Goal: Navigation & Orientation: Find specific page/section

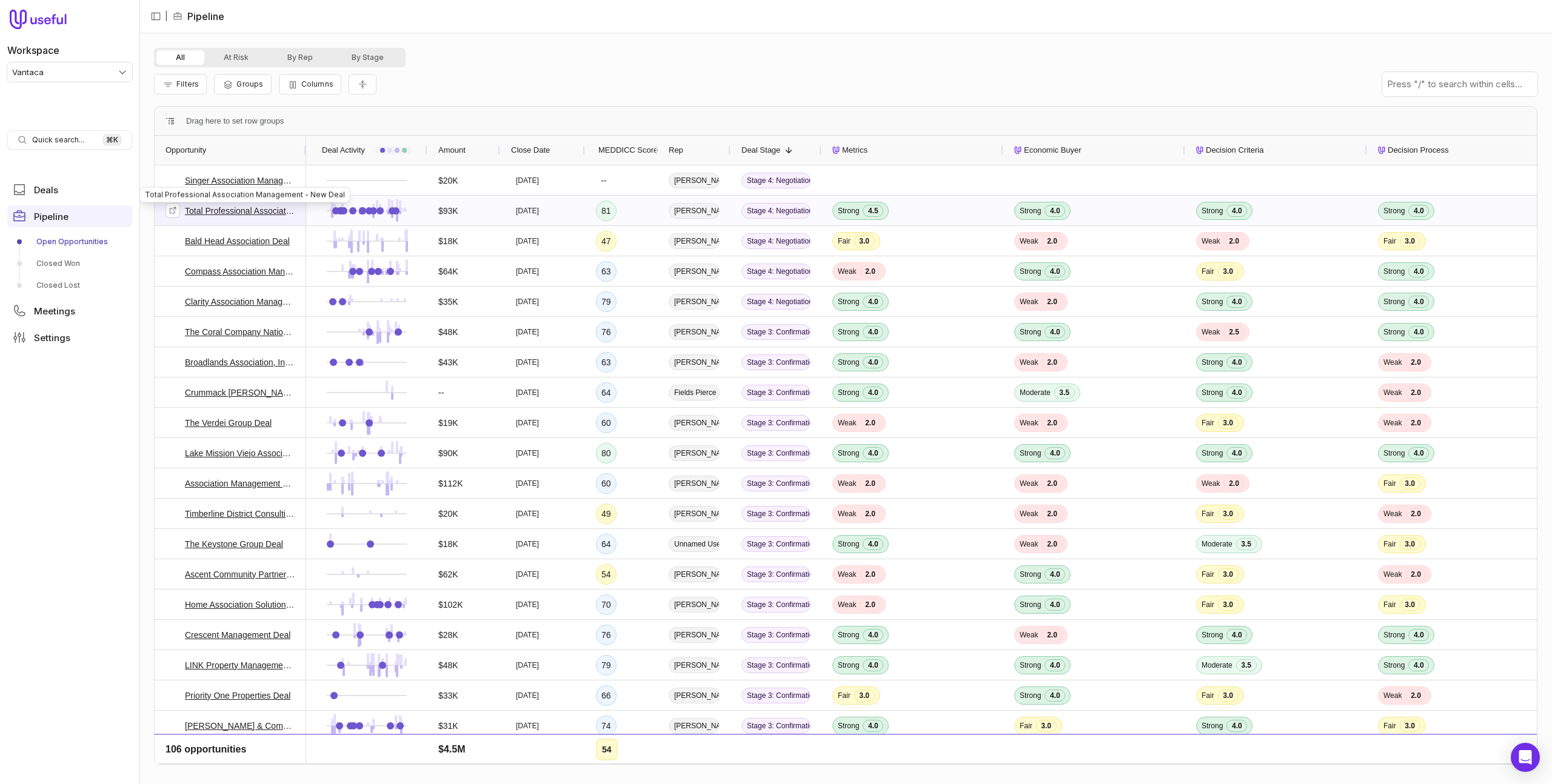
click at [251, 208] on link "Total Professional Association Management - New Deal" at bounding box center [240, 211] width 111 height 15
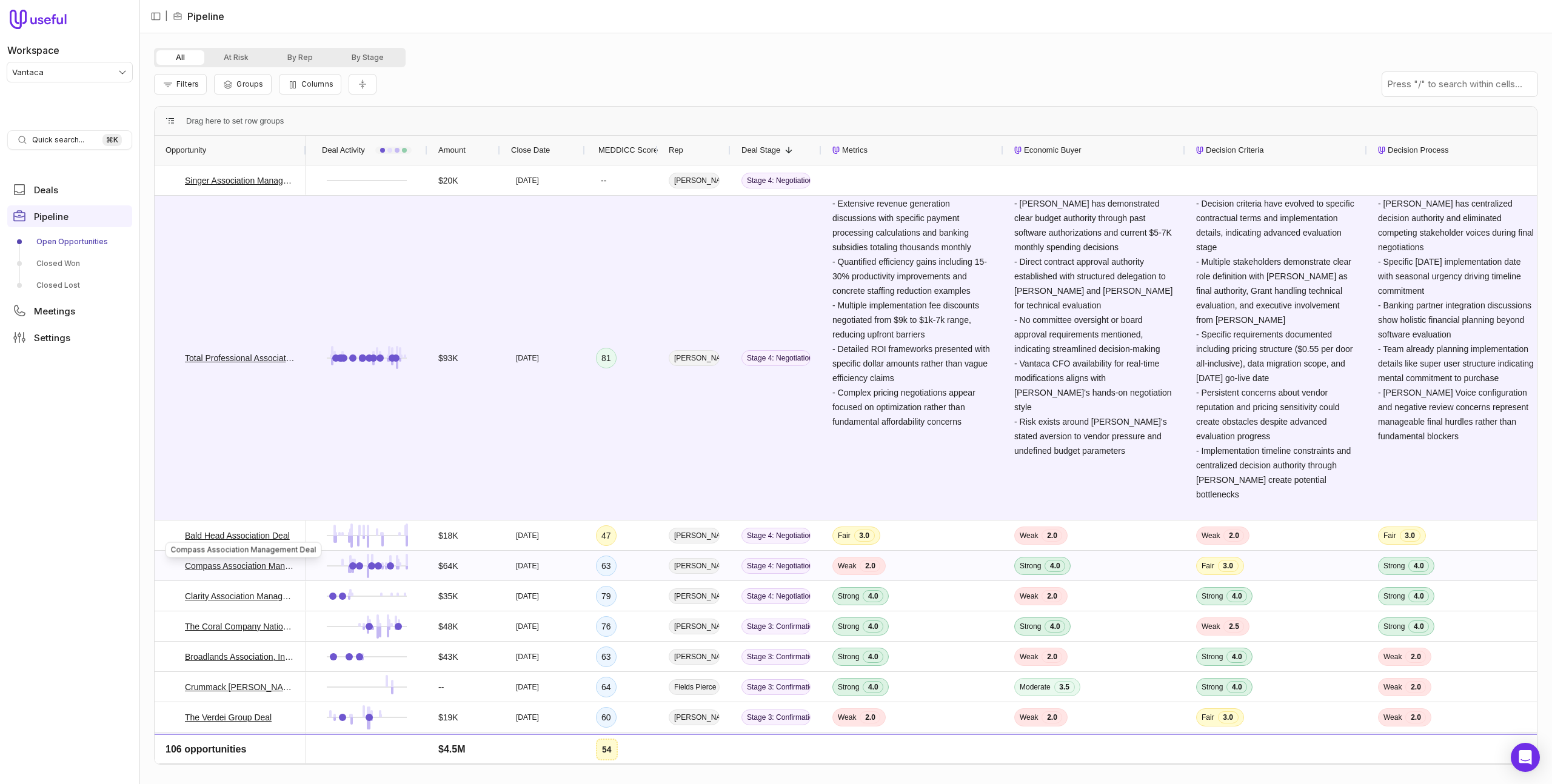
click at [231, 564] on link "Compass Association Management Deal" at bounding box center [240, 566] width 111 height 15
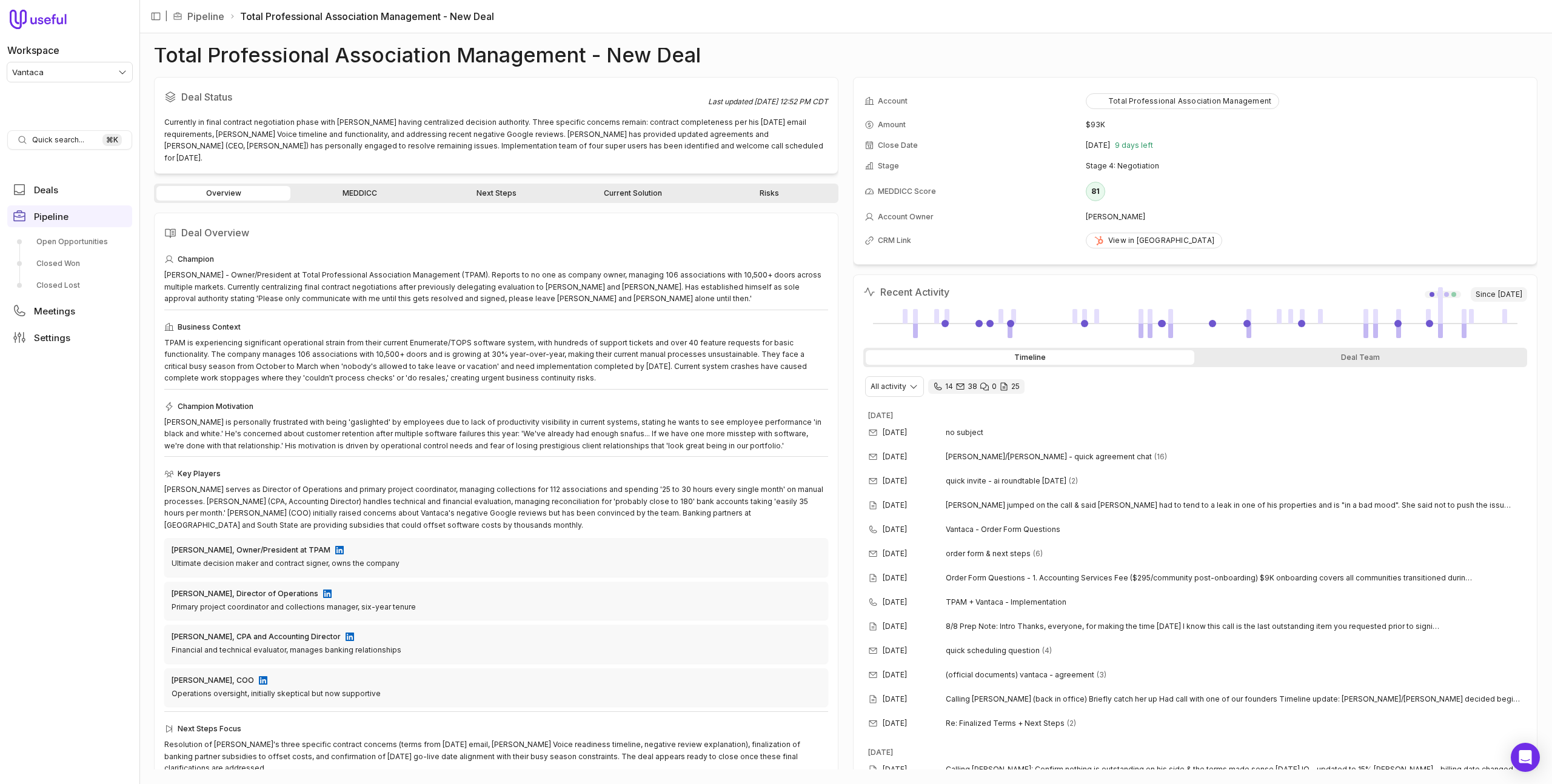
drag, startPoint x: 364, startPoint y: 181, endPoint x: 385, endPoint y: 172, distance: 22.8
click at [364, 186] on link "MEDDICC" at bounding box center [359, 193] width 134 height 15
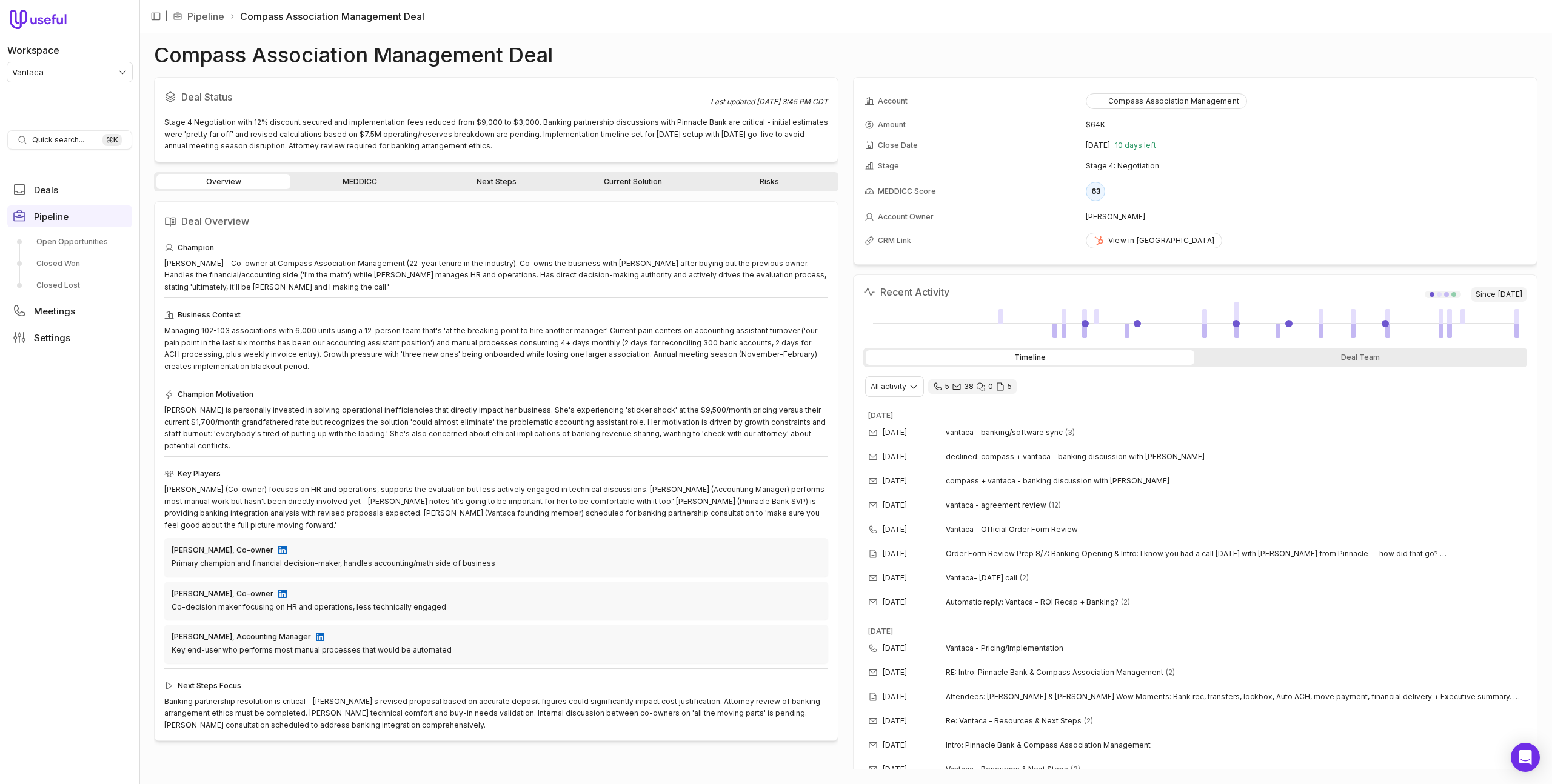
click at [362, 178] on link "MEDDICC" at bounding box center [359, 182] width 134 height 15
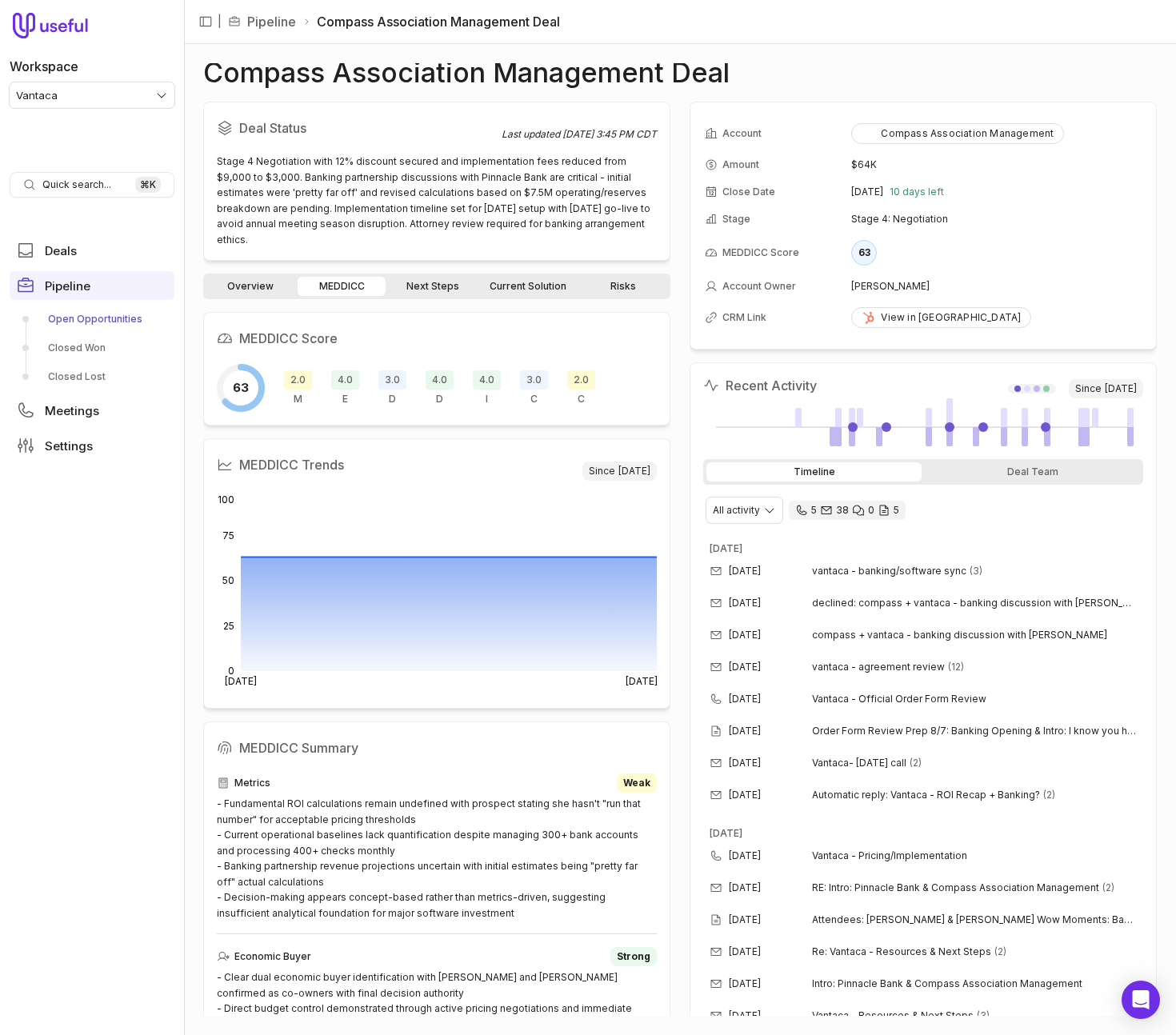
click at [97, 317] on link "Open Opportunities" at bounding box center [92, 319] width 165 height 25
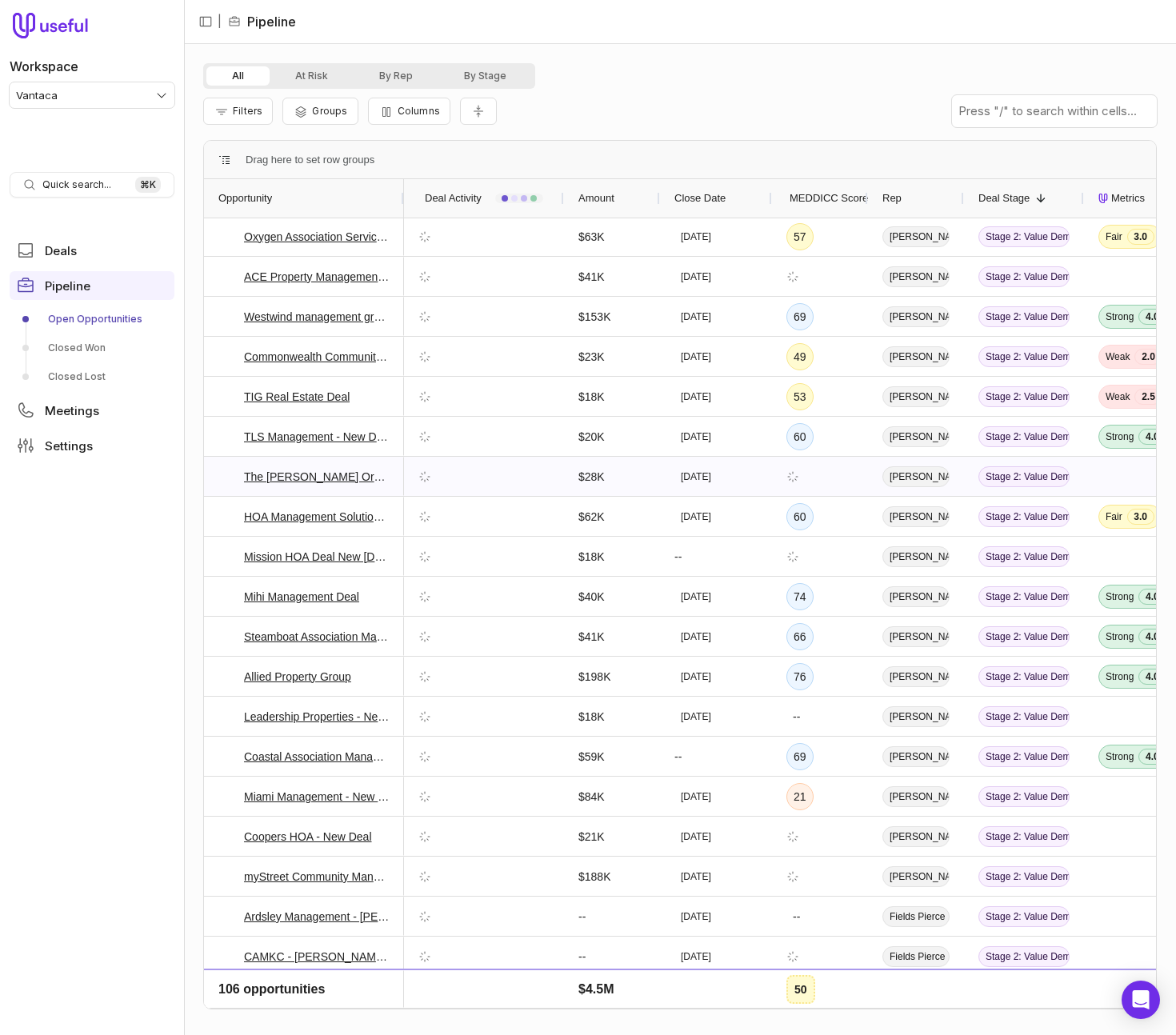
scroll to position [1357, 0]
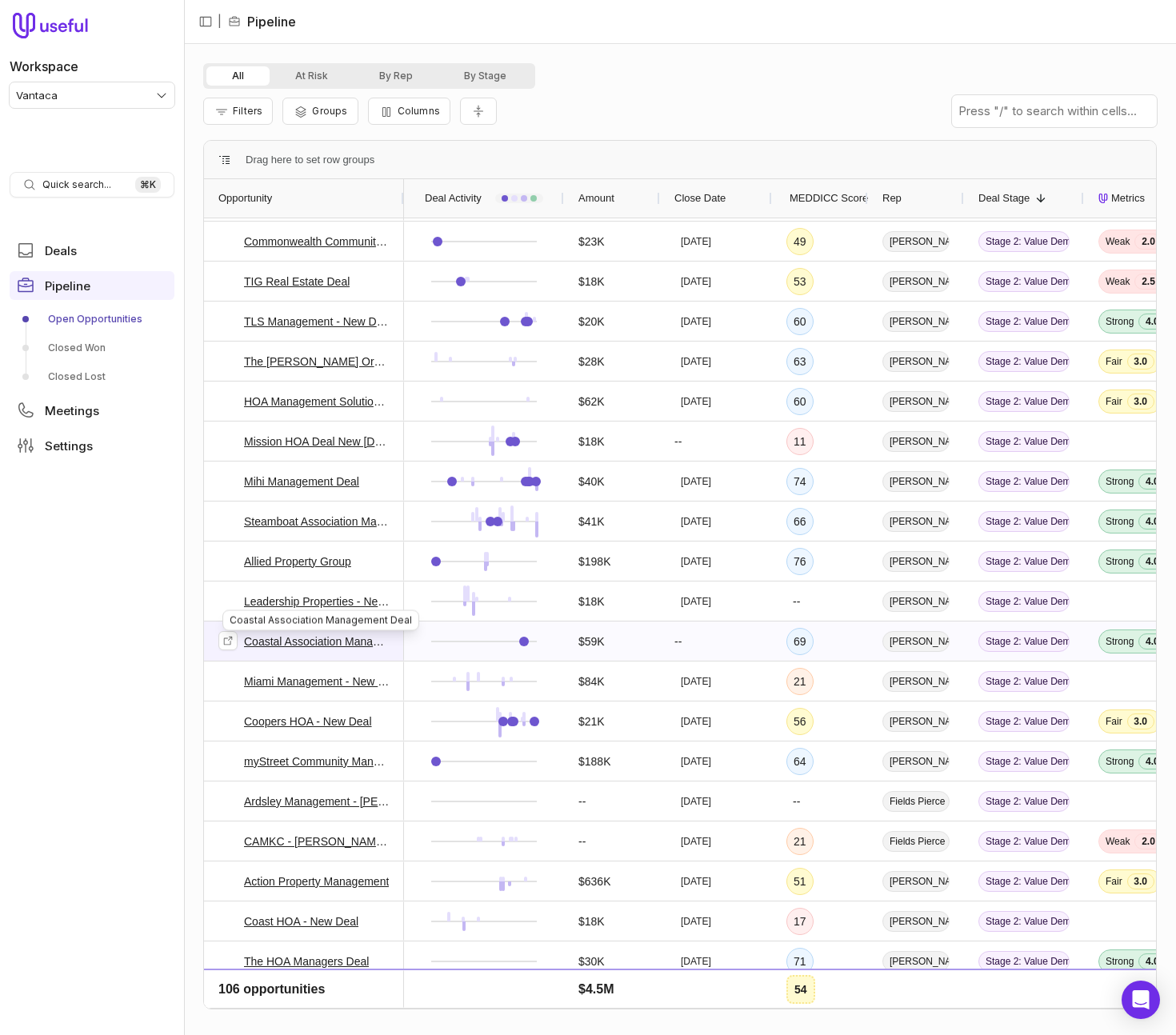
click at [315, 640] on link "Coastal Association Management Deal" at bounding box center [316, 641] width 146 height 20
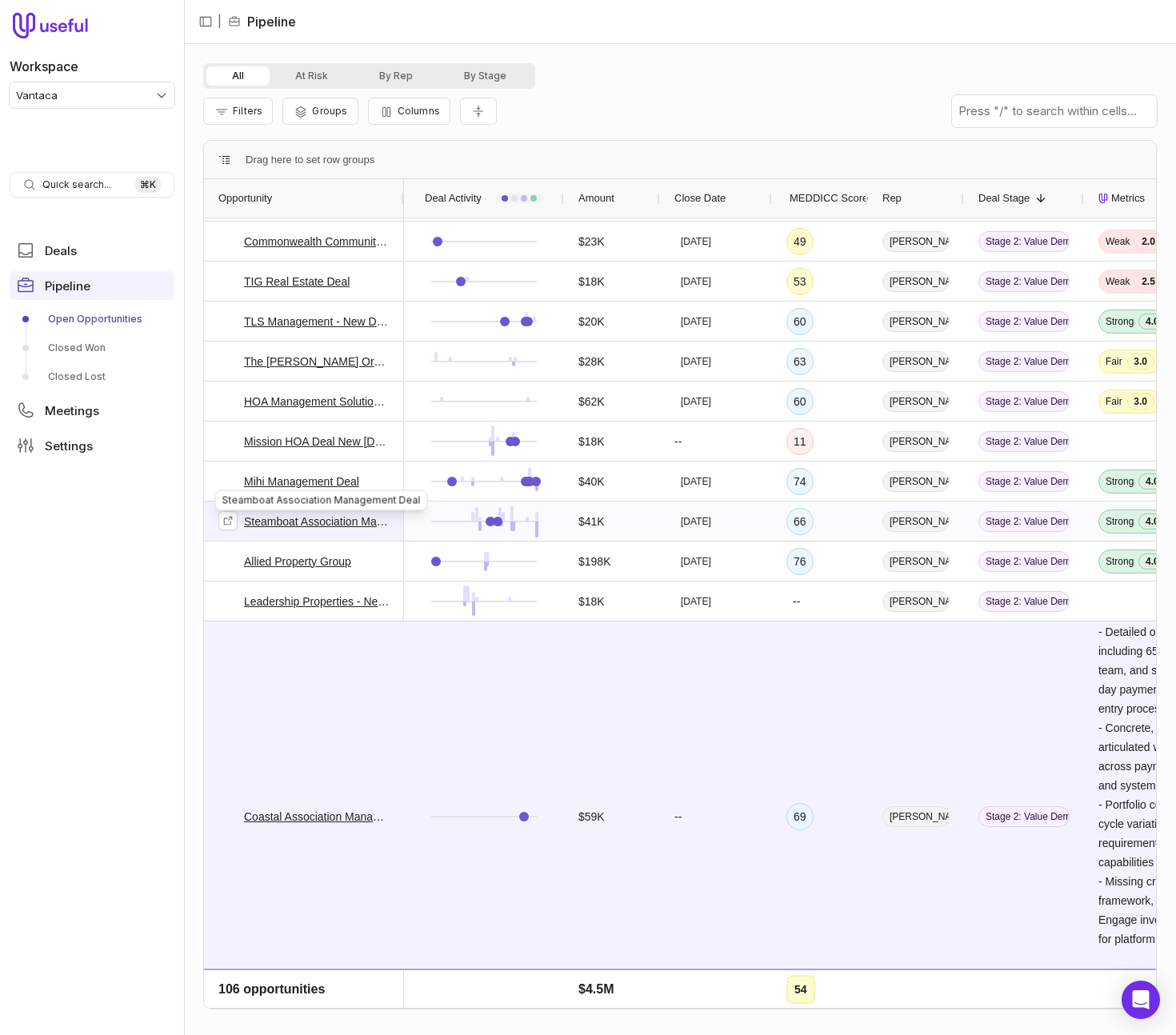
click at [266, 522] on link "Steamboat Association Management Deal" at bounding box center [316, 522] width 146 height 20
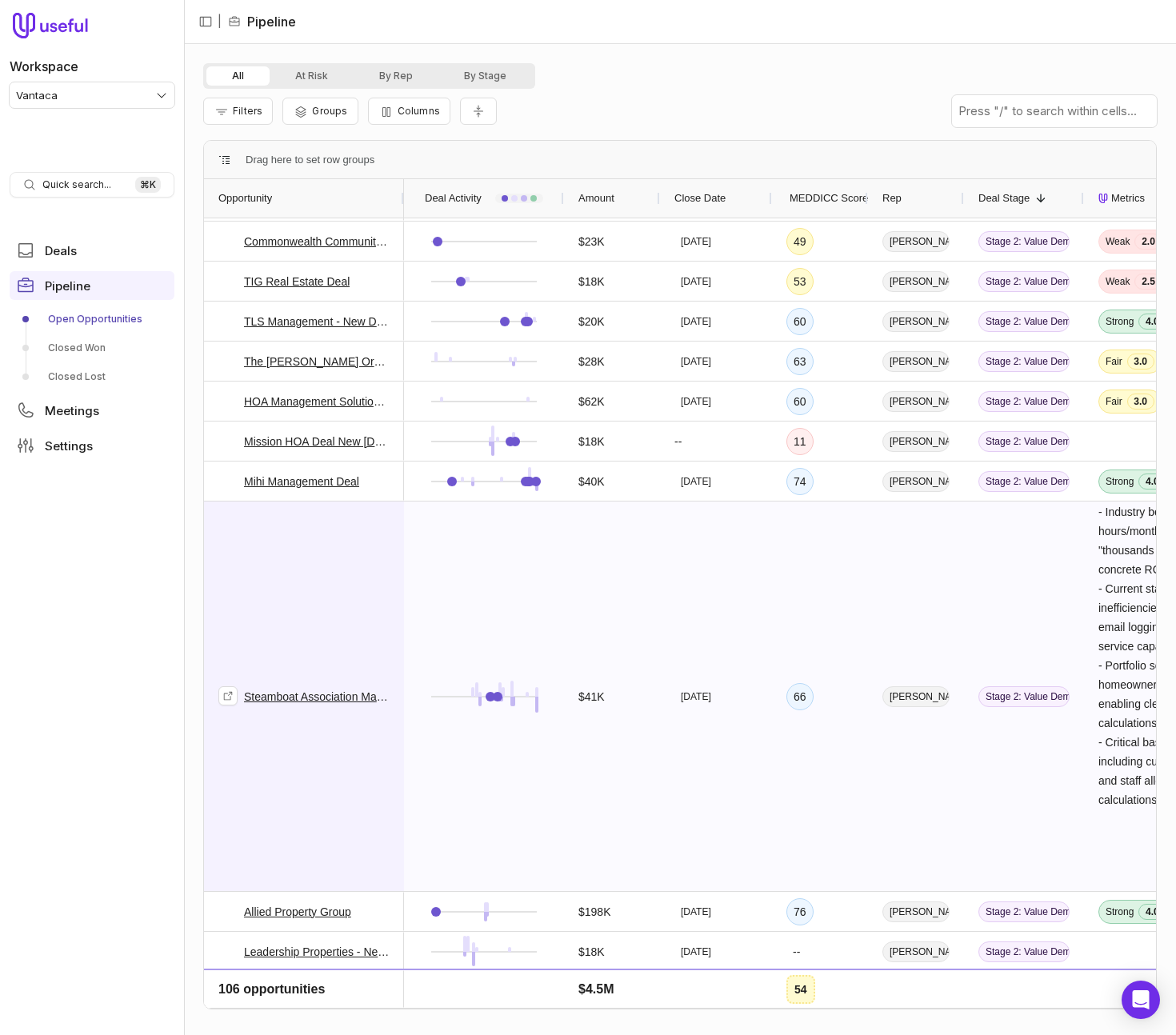
click at [341, 558] on span "Steamboat Association Management Deal" at bounding box center [304, 696] width 171 height 388
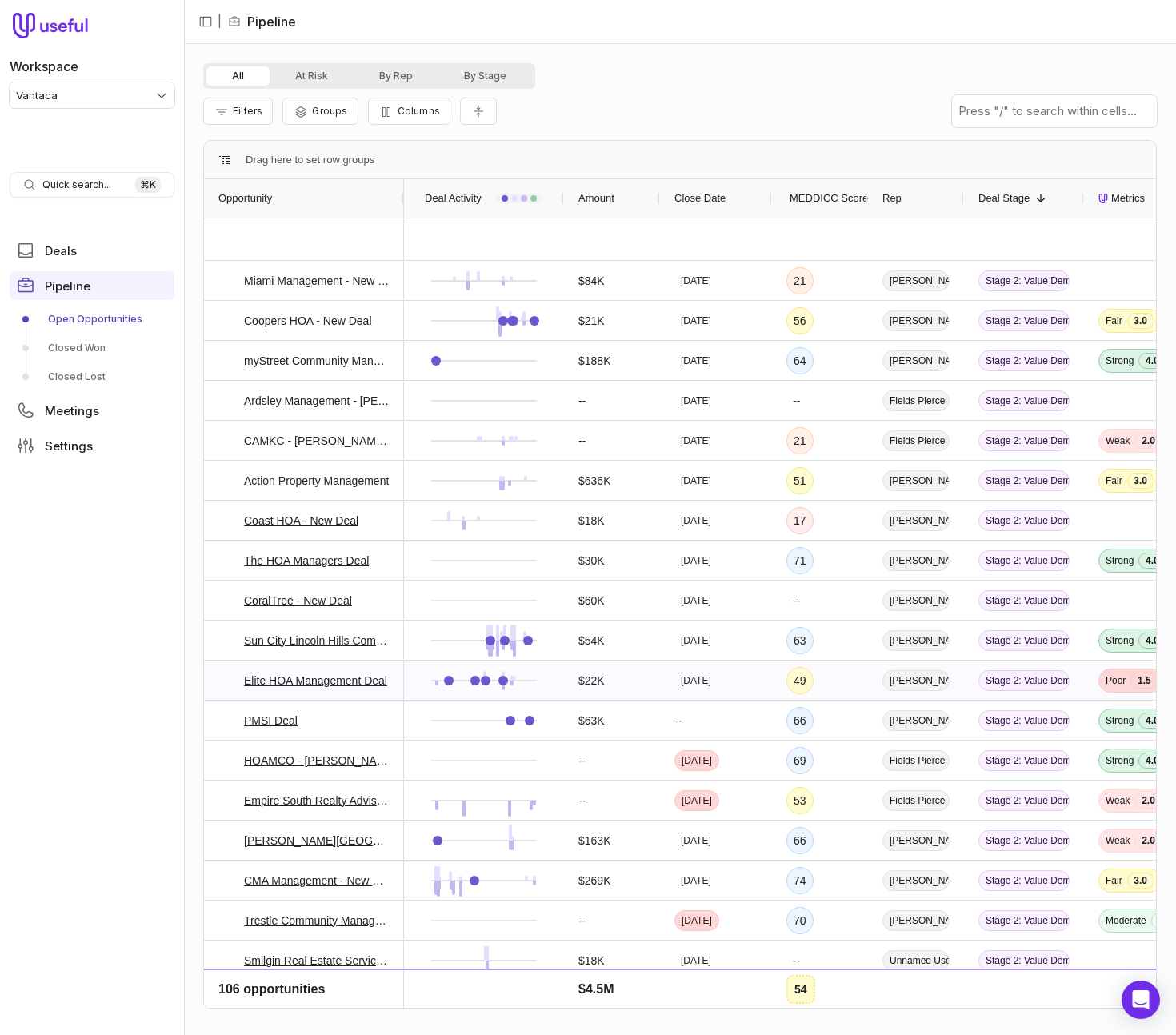
scroll to position [2756, 0]
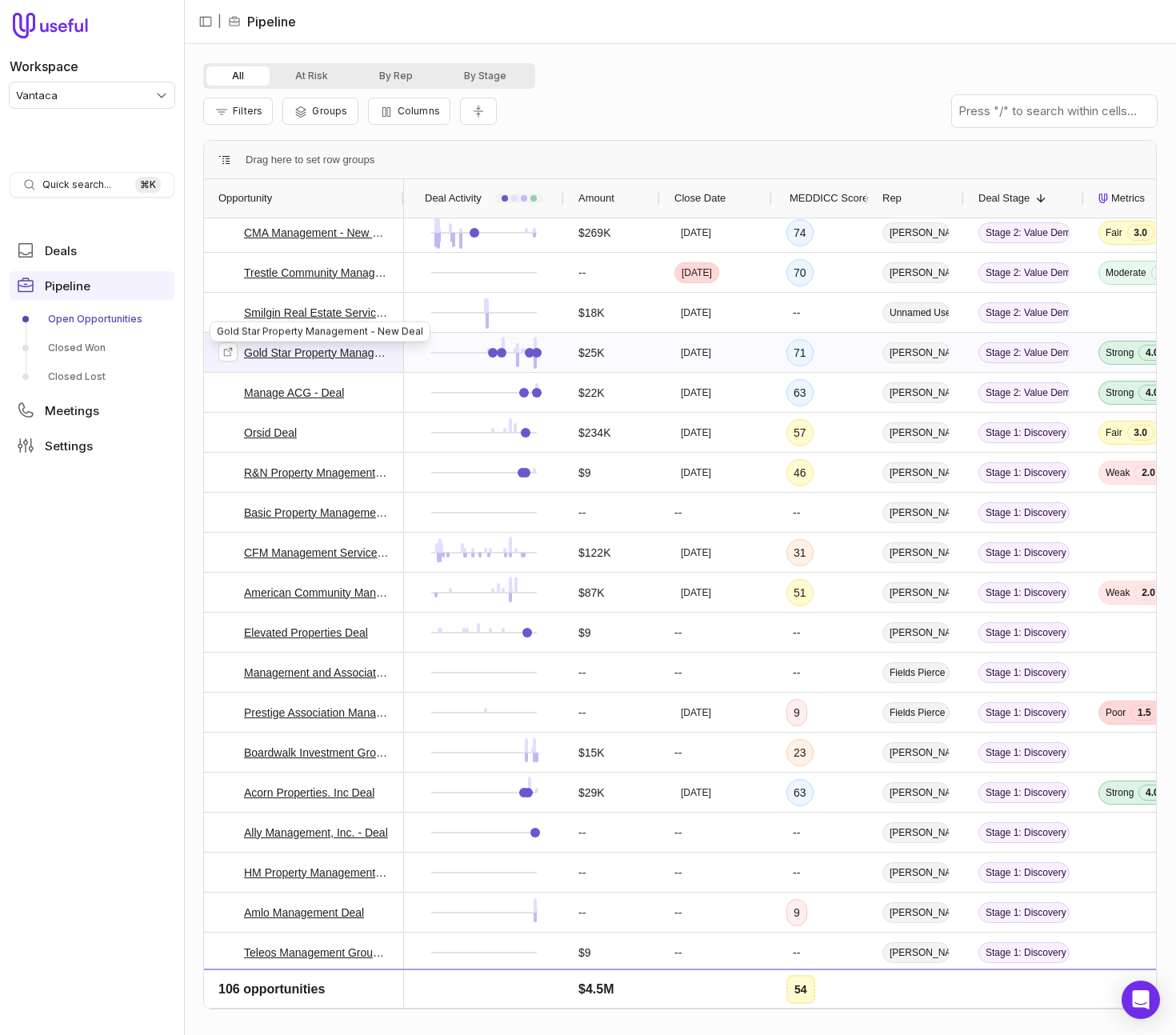
click at [271, 350] on link "Gold Star Property Management - New Deal" at bounding box center [316, 353] width 146 height 20
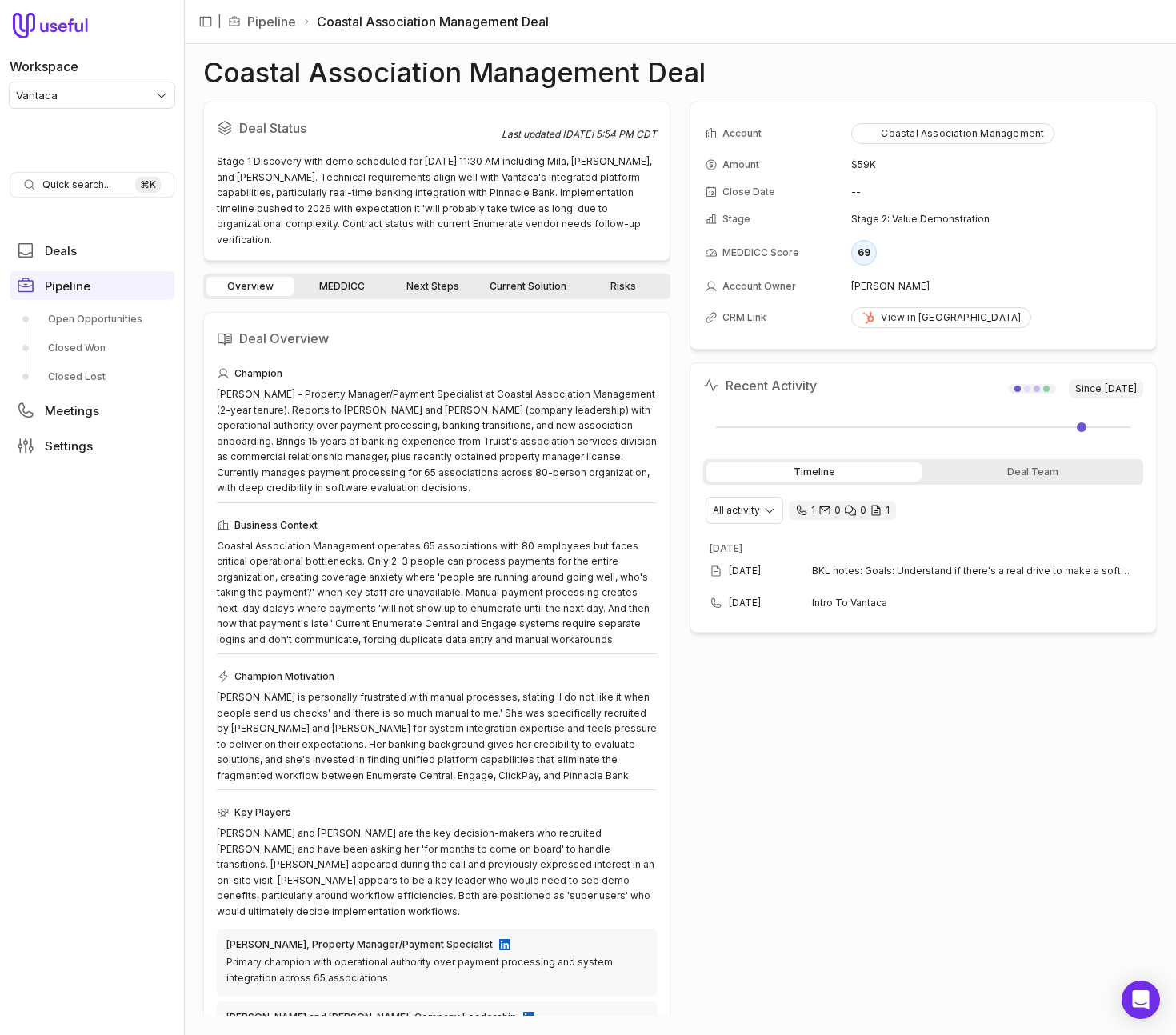
click at [346, 277] on link "MEDDICC" at bounding box center [341, 287] width 88 height 20
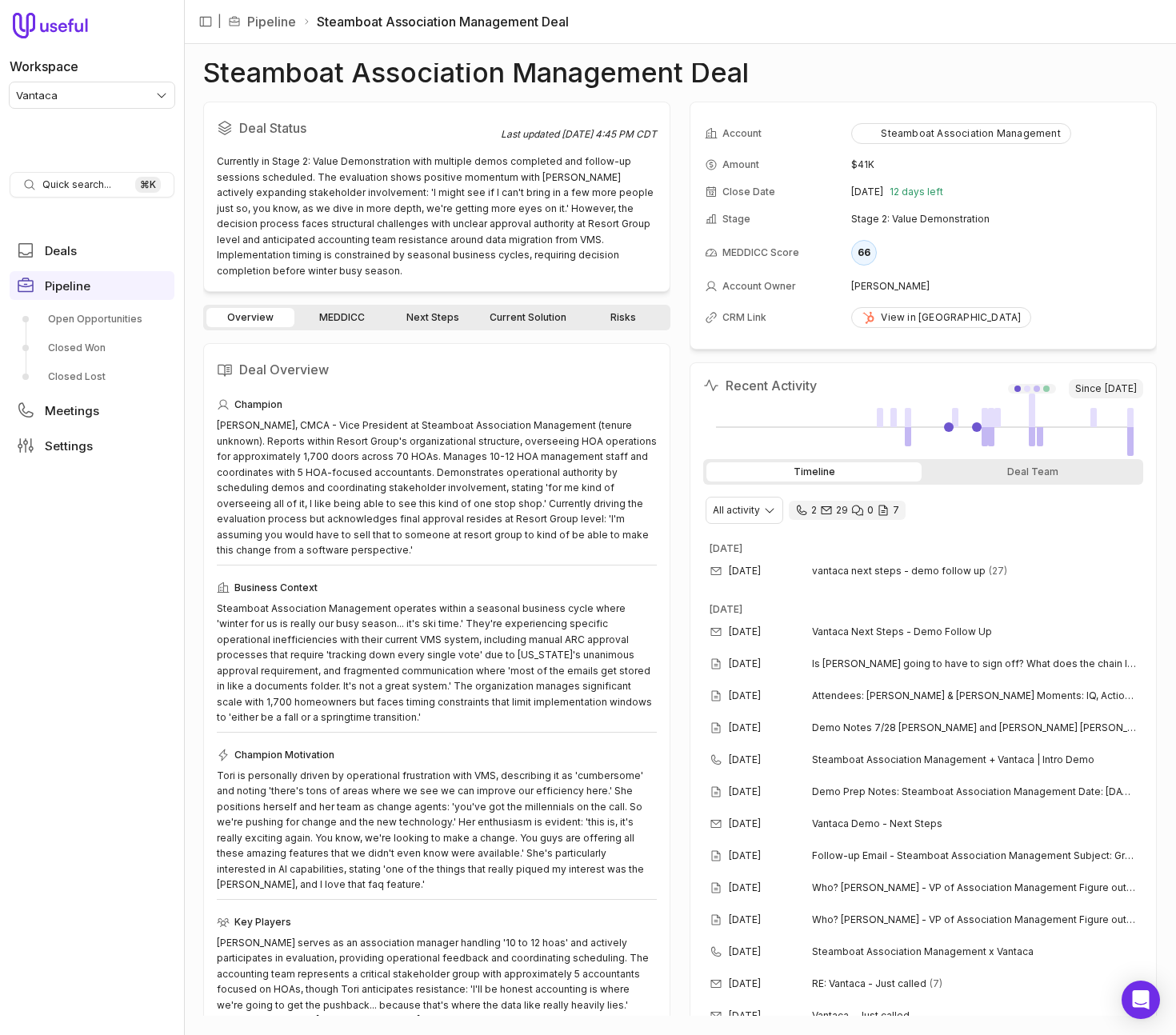
drag, startPoint x: 349, startPoint y: 315, endPoint x: 364, endPoint y: 306, distance: 17.5
click at [350, 315] on link "MEDDICC" at bounding box center [341, 318] width 88 height 20
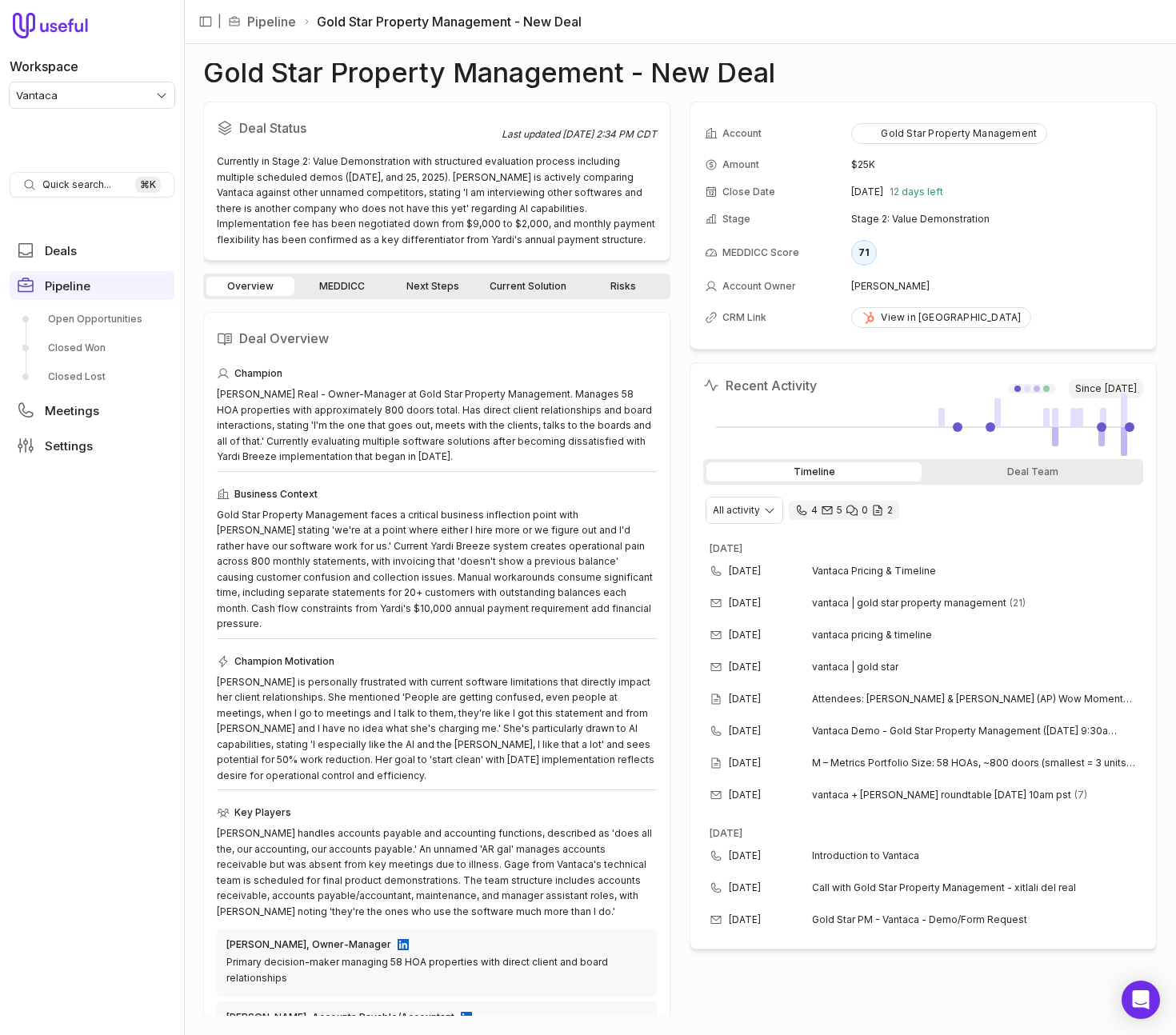
click at [351, 275] on div "Overview MEDDICC Next Steps Current Solution Risks" at bounding box center [436, 286] width 467 height 25
click at [357, 283] on link "MEDDICC" at bounding box center [341, 287] width 88 height 20
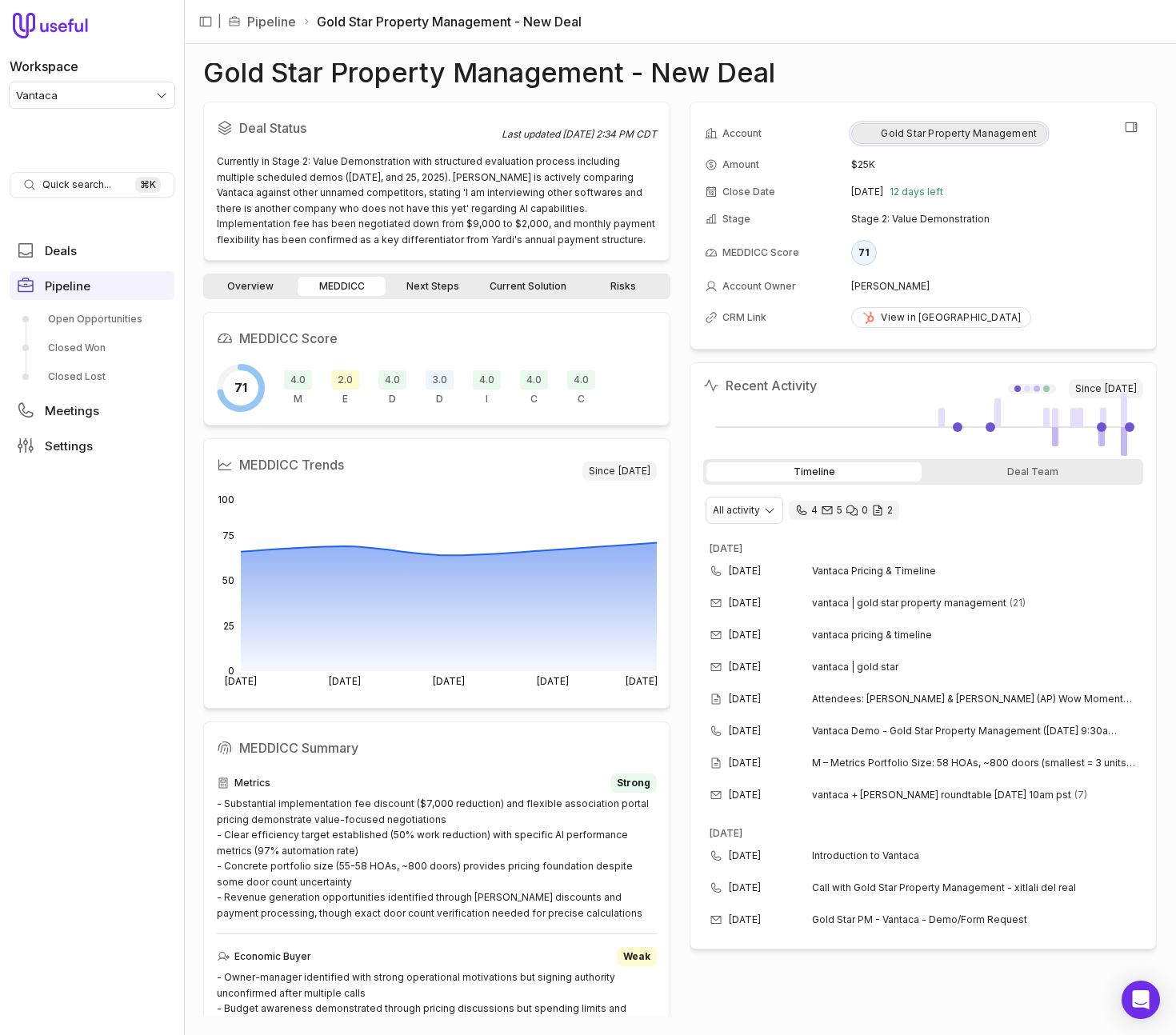
click at [933, 139] on div "Gold Star Property Management" at bounding box center [949, 134] width 175 height 13
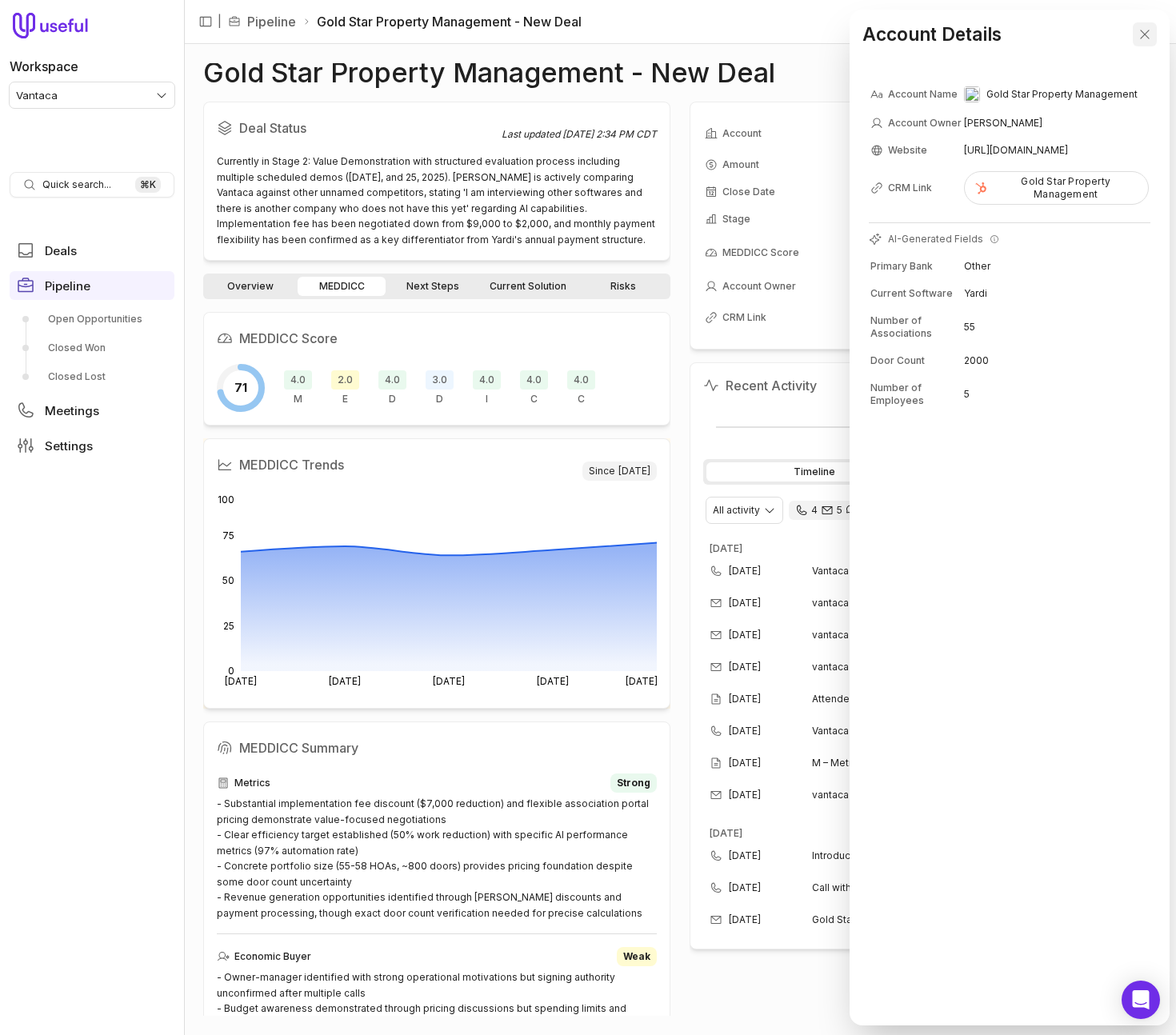
click at [1144, 32] on icon "Close" at bounding box center [1145, 34] width 15 height 15
